Goal: Task Accomplishment & Management: Use online tool/utility

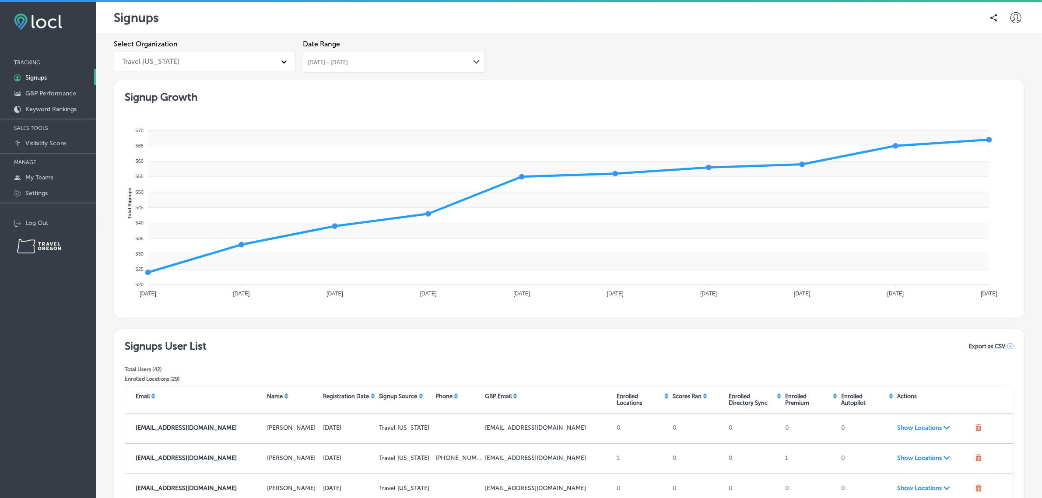
click at [931, 25] on div "Signups" at bounding box center [569, 18] width 911 height 18
